Goal: Communication & Community: Answer question/provide support

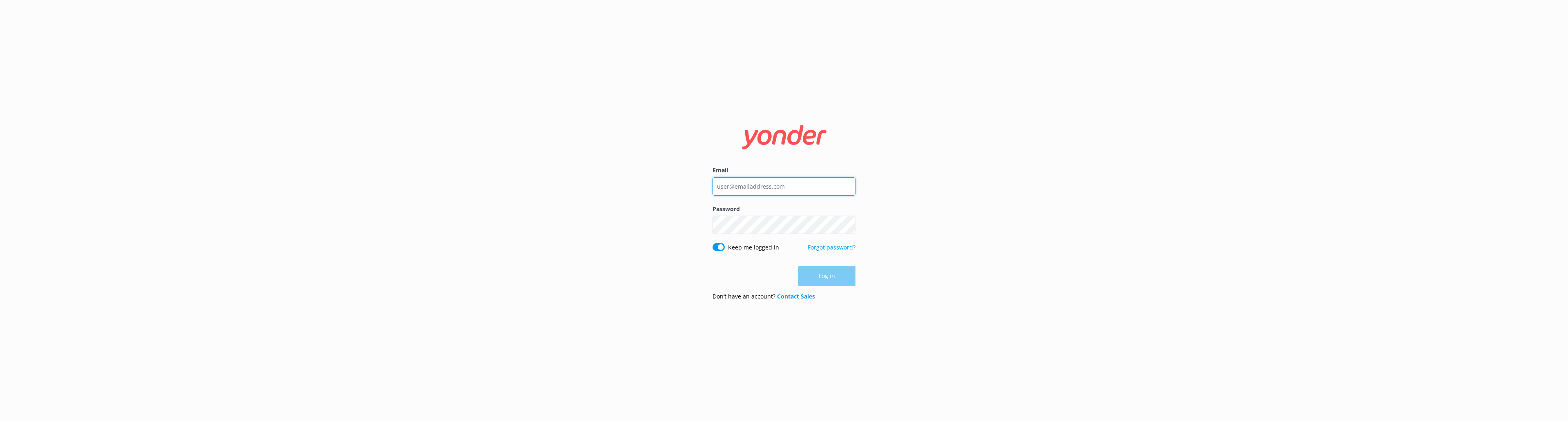
type input "[EMAIL_ADDRESS][DOMAIN_NAME]"
click at [929, 219] on div "Email [EMAIL_ADDRESS][DOMAIN_NAME] Password Show password Keep me logged in For…" at bounding box center [784, 211] width 1568 height 421
click at [825, 283] on button "Log in" at bounding box center [827, 276] width 57 height 21
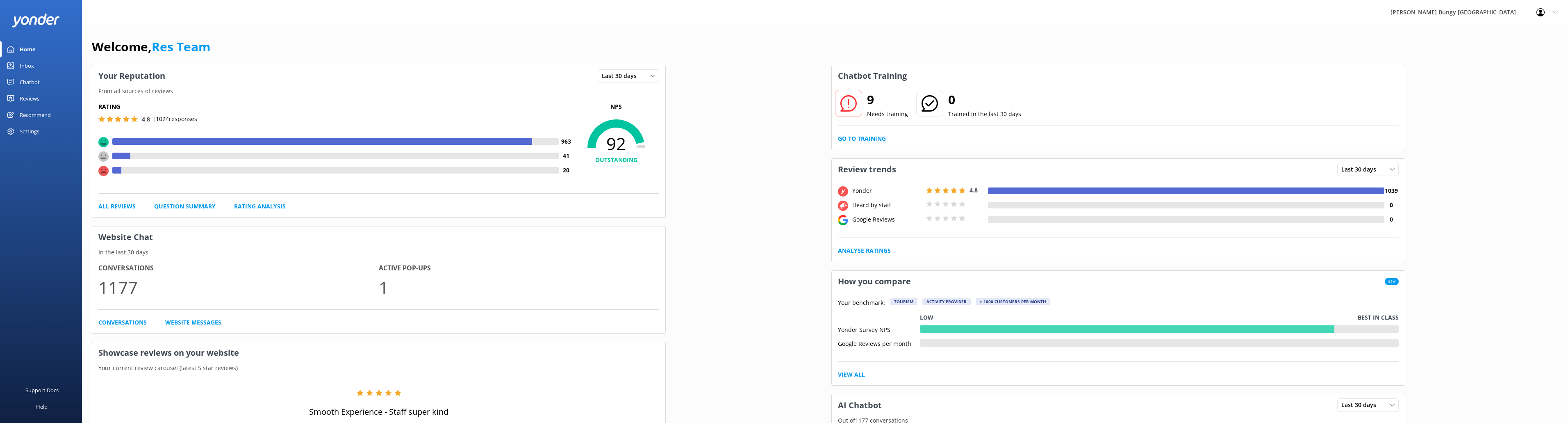
click at [22, 80] on div "Chatbot" at bounding box center [29, 82] width 20 height 17
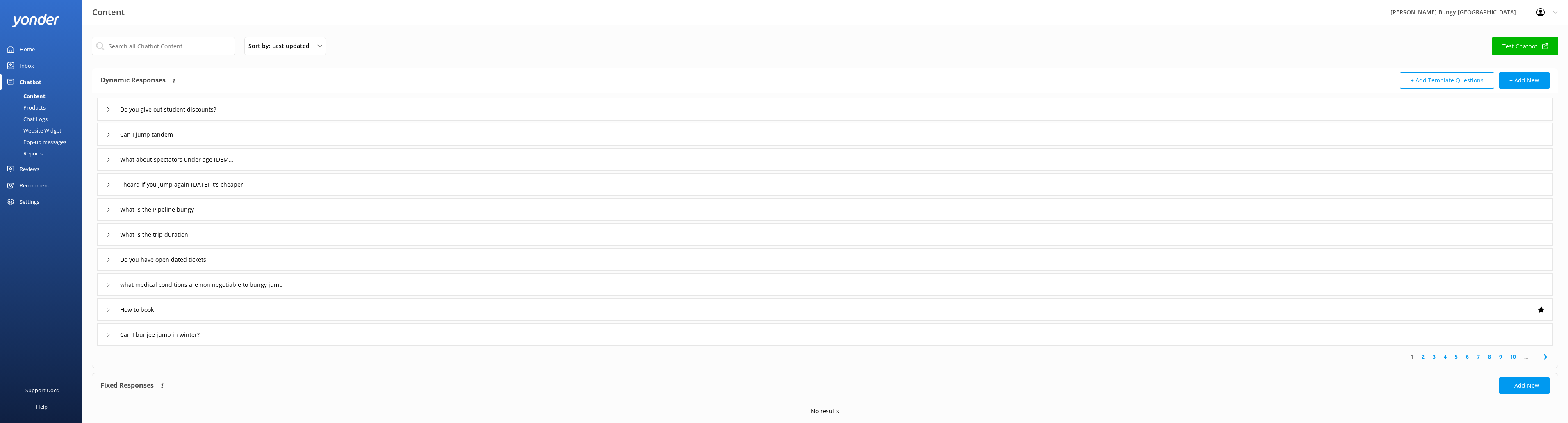
click at [26, 63] on div "Inbox" at bounding box center [26, 65] width 14 height 17
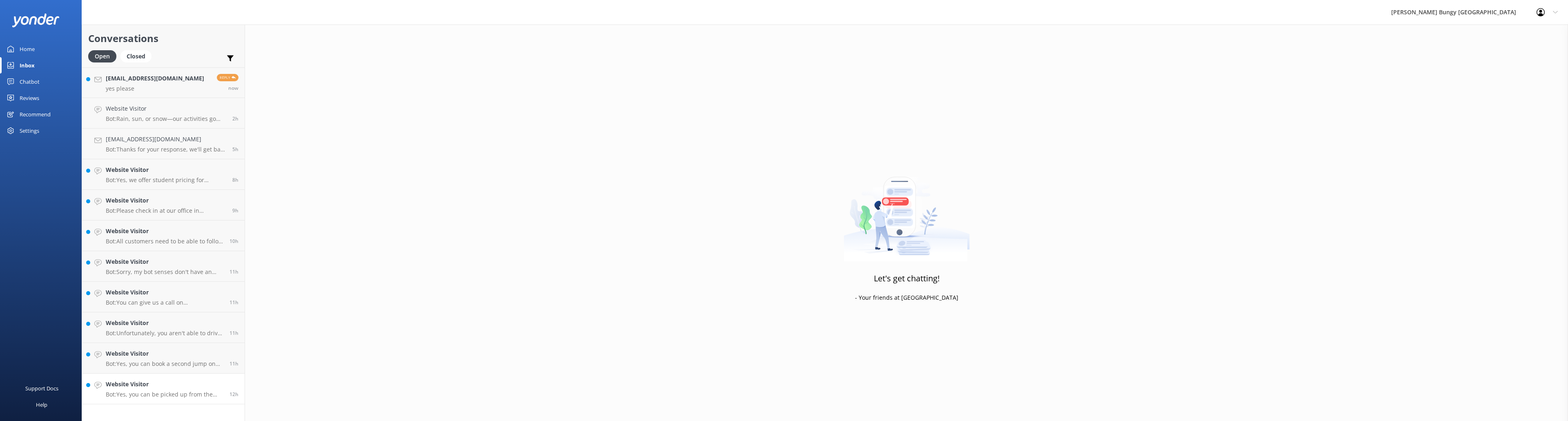
click at [178, 391] on p "Bot: Yes, you can be picked up from the [GEOGRAPHIC_DATA] (1693 [GEOGRAPHIC_DAT…" at bounding box center [164, 394] width 117 height 7
